Goal: Transaction & Acquisition: Purchase product/service

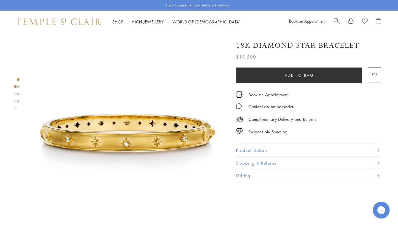
click at [335, 20] on span "Search" at bounding box center [337, 21] width 6 height 6
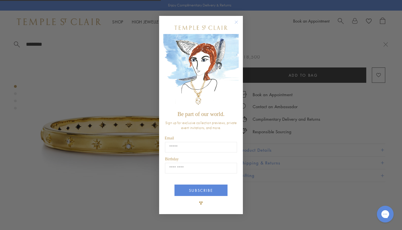
type input "********"
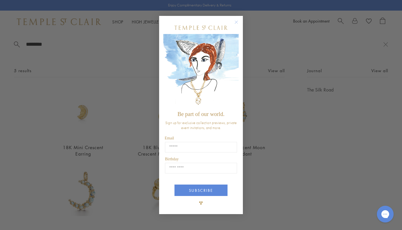
click at [236, 21] on circle "Close dialog" at bounding box center [236, 22] width 7 height 7
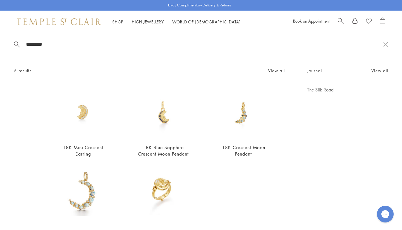
click at [240, 108] on img at bounding box center [243, 113] width 52 height 52
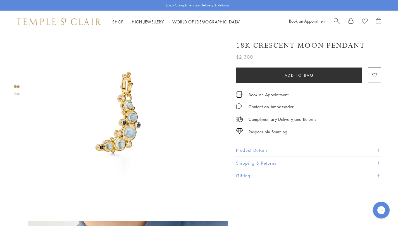
scroll to position [18, 0]
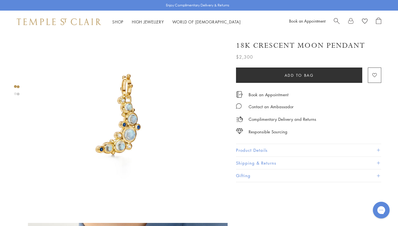
click at [261, 149] on button "Product Details" at bounding box center [308, 150] width 145 height 13
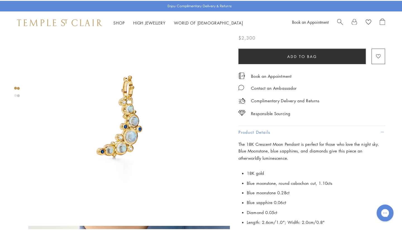
scroll to position [85, 0]
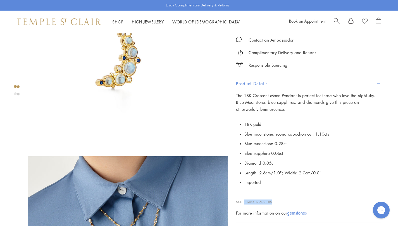
drag, startPoint x: 272, startPoint y: 200, endPoint x: 245, endPoint y: 203, distance: 27.7
click at [245, 203] on p "SKU: P34840-BMSPDIS" at bounding box center [308, 199] width 145 height 11
copy span "P34840-BMSPDIS"
click at [336, 22] on span "Search" at bounding box center [337, 21] width 6 height 6
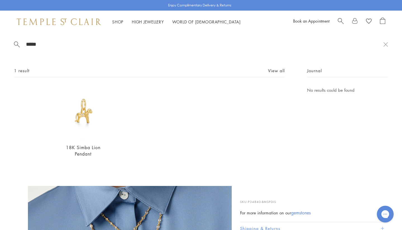
type input "*****"
click at [86, 119] on img at bounding box center [83, 113] width 52 height 52
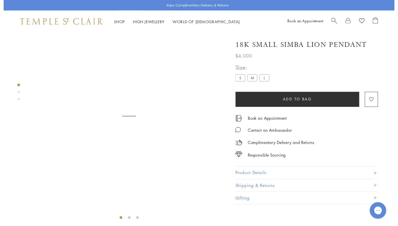
scroll to position [33, 0]
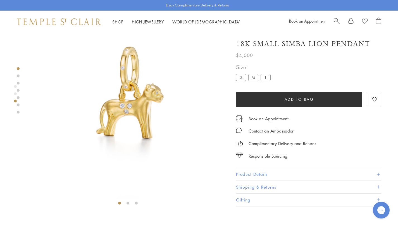
click at [267, 80] on label "L" at bounding box center [265, 77] width 10 height 7
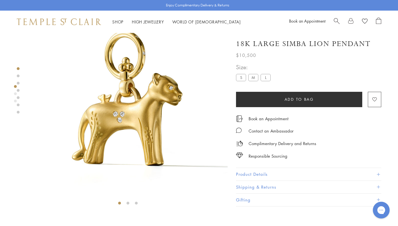
click at [254, 78] on label "M" at bounding box center [253, 77] width 10 height 7
